Goal: Information Seeking & Learning: Learn about a topic

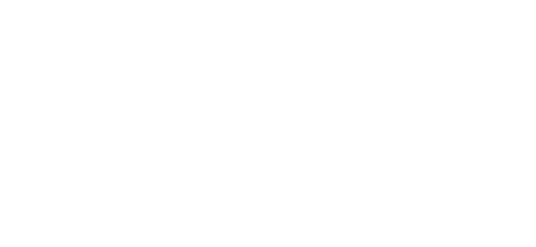
scroll to position [395, 0]
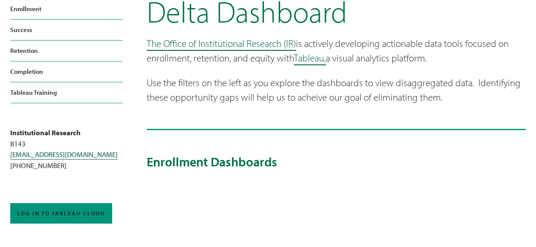
scroll to position [0, 0]
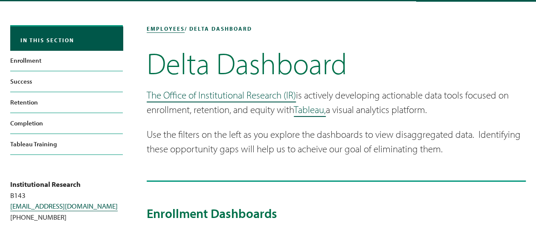
scroll to position [56, 0]
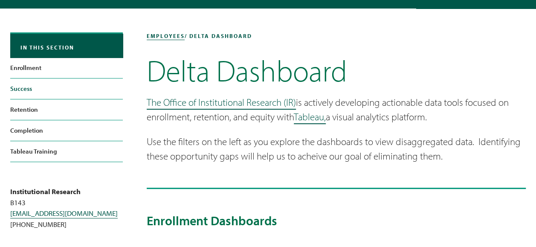
click at [20, 90] on link "Success" at bounding box center [66, 89] width 113 height 20
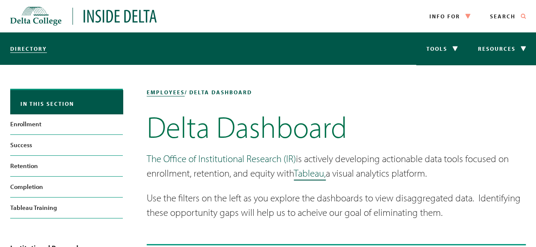
click at [208, 158] on link "The Office of Institutional Research (IR)" at bounding box center [221, 158] width 149 height 12
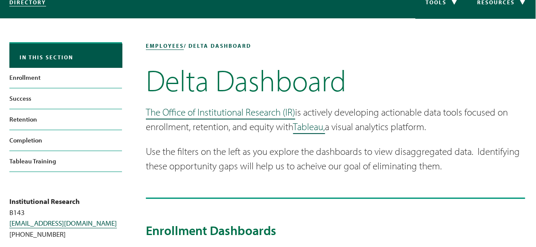
scroll to position [45, 1]
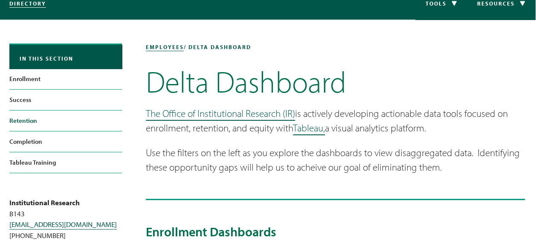
click at [41, 124] on link "Retention" at bounding box center [65, 121] width 113 height 20
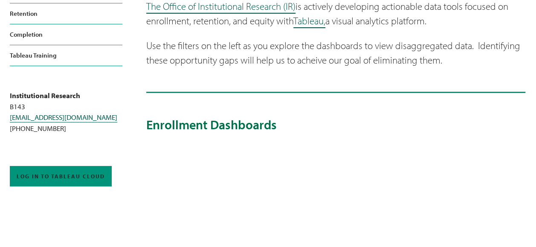
scroll to position [103, 0]
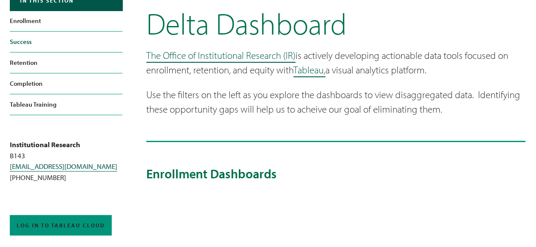
click at [30, 44] on link "Success" at bounding box center [66, 42] width 113 height 20
click at [32, 42] on link "Success" at bounding box center [66, 42] width 113 height 20
